Goal: Information Seeking & Learning: Learn about a topic

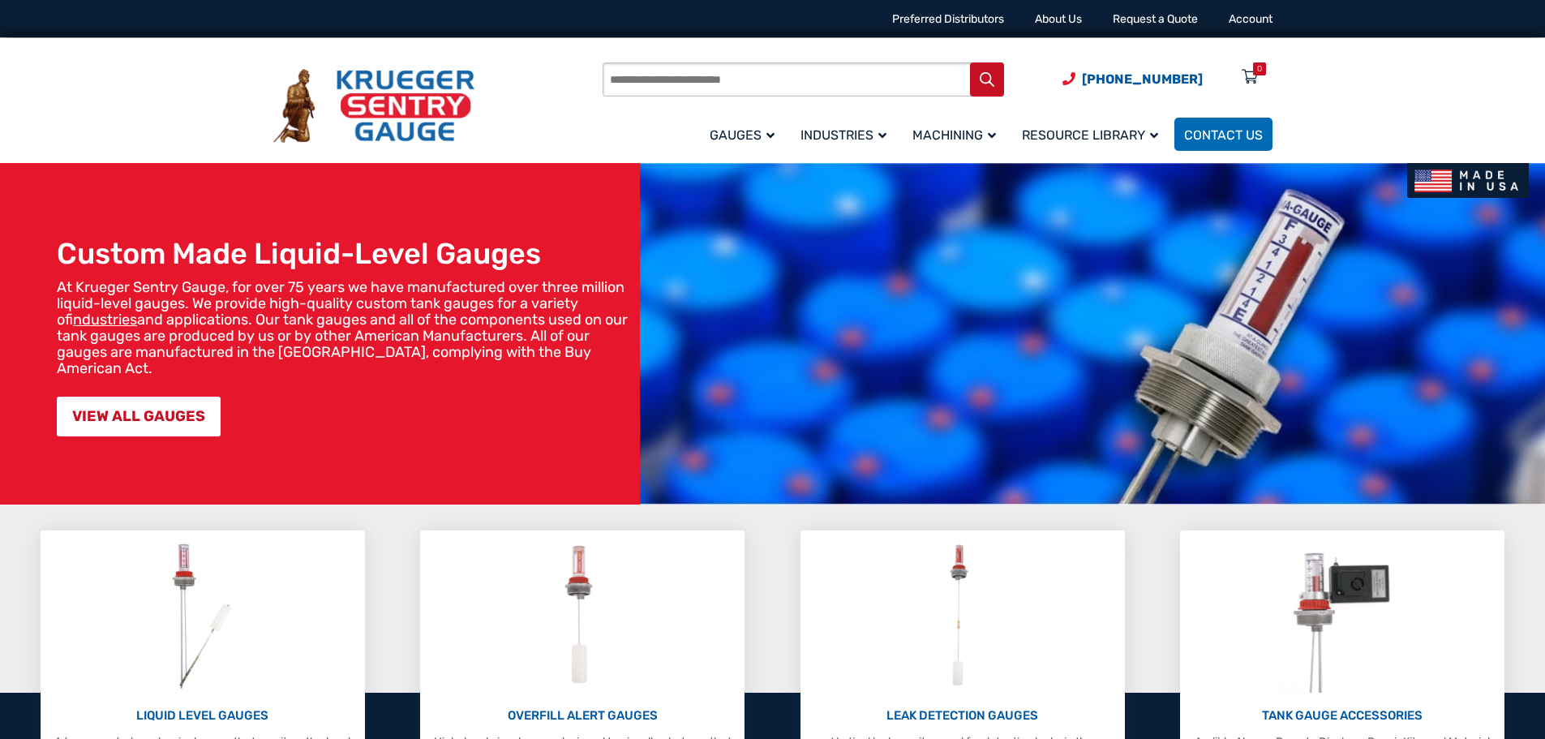
click at [762, 72] on input "Products search" at bounding box center [802, 79] width 401 height 34
type input "**********"
click at [970, 62] on button "Search" at bounding box center [987, 79] width 34 height 34
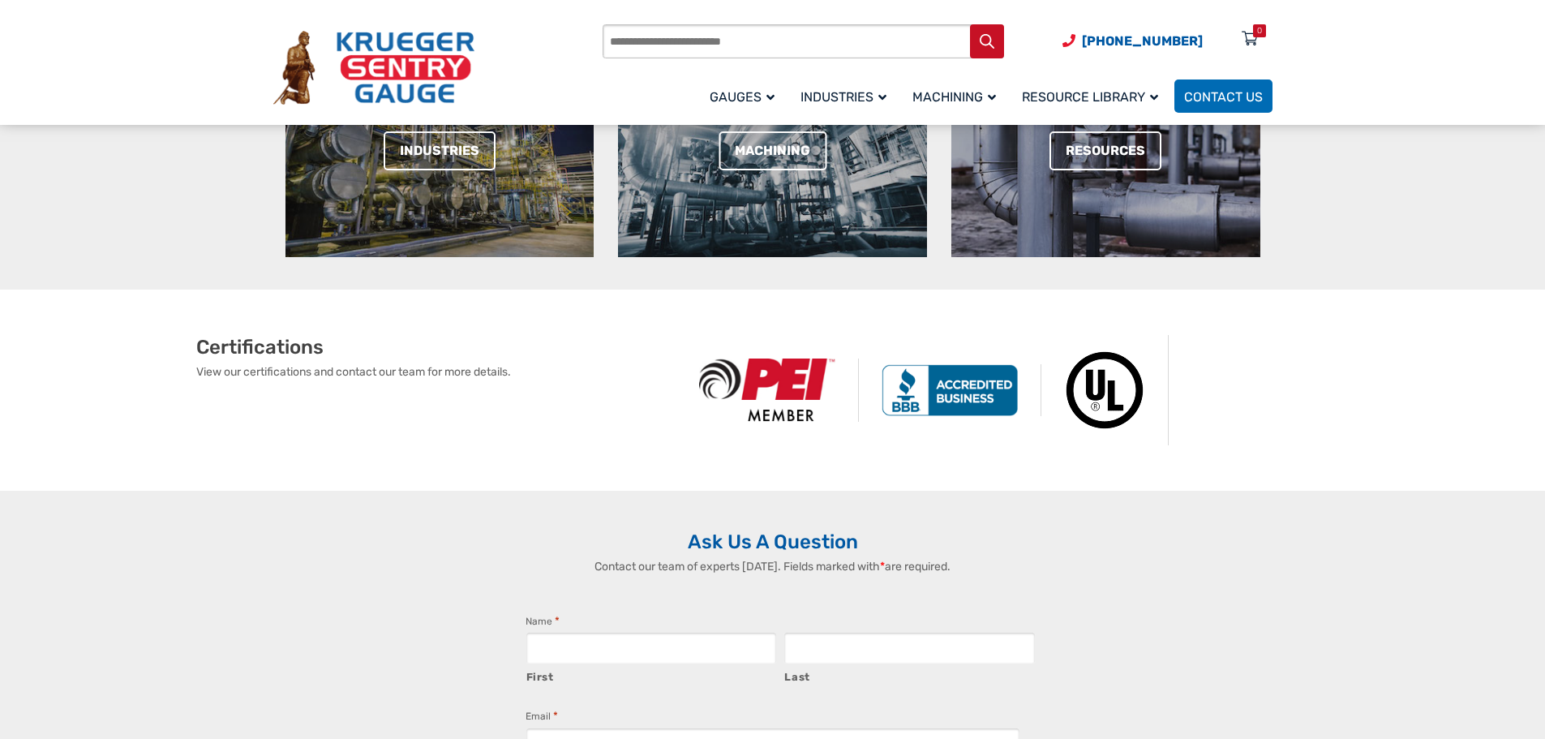
scroll to position [730, 0]
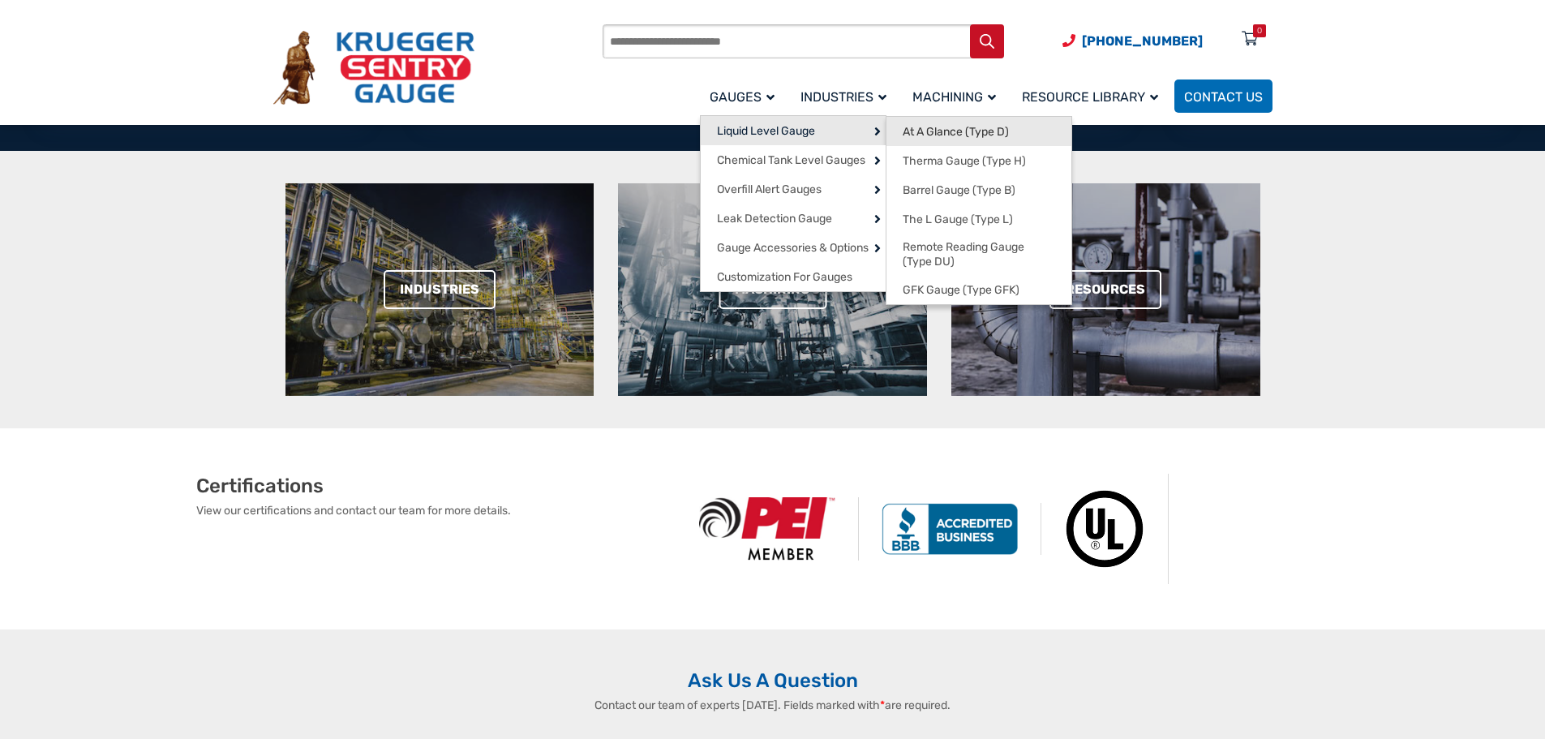
click at [967, 126] on span "At A Glance (Type D)" at bounding box center [956, 132] width 106 height 15
click at [954, 127] on span "At A Glance (Type D)" at bounding box center [956, 132] width 106 height 15
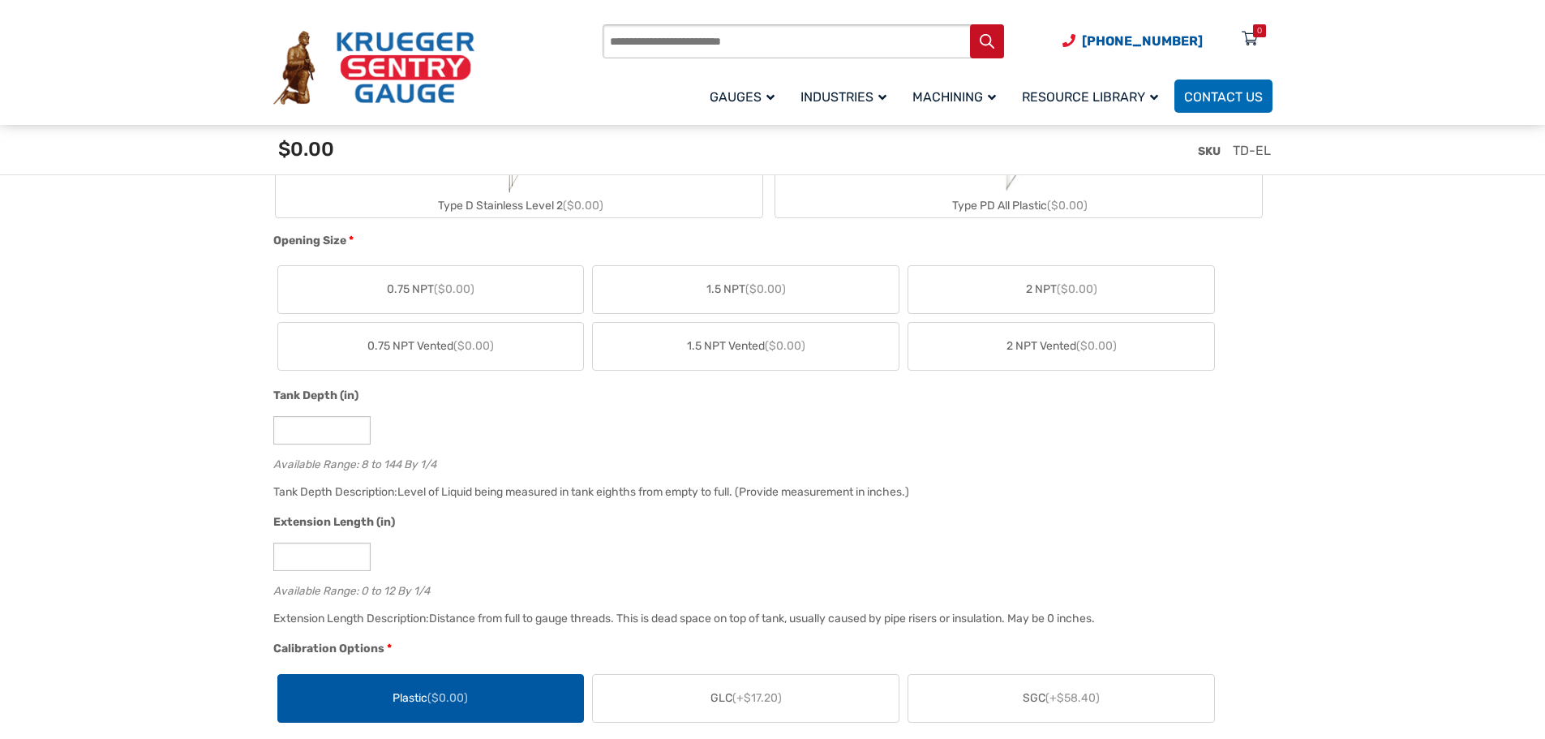
scroll to position [568, 0]
